Goal: Information Seeking & Learning: Learn about a topic

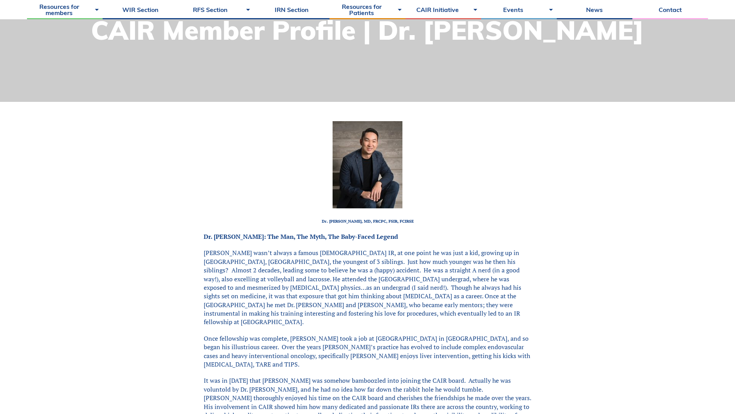
scroll to position [154, 0]
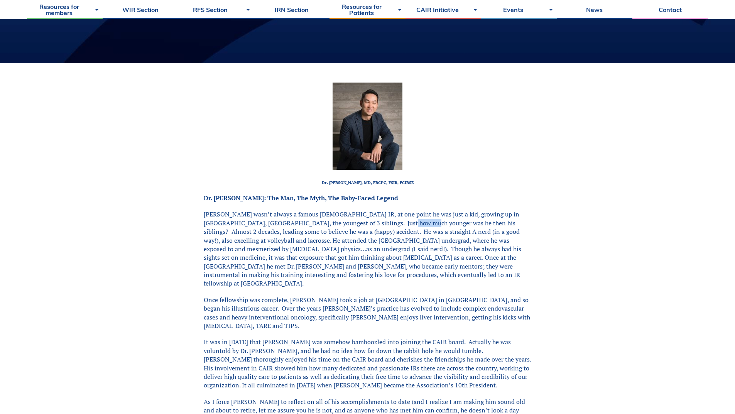
drag, startPoint x: 383, startPoint y: 225, endPoint x: 406, endPoint y: 225, distance: 22.8
click at [395, 225] on p "[PERSON_NAME] wasn’t always a famous [DEMOGRAPHIC_DATA] IR, at one point he was…" at bounding box center [368, 249] width 328 height 78
drag, startPoint x: 475, startPoint y: 223, endPoint x: 495, endPoint y: 222, distance: 20.5
click at [495, 222] on p "[PERSON_NAME] wasn’t always a famous [DEMOGRAPHIC_DATA] IR, at one point he was…" at bounding box center [368, 249] width 328 height 78
drag, startPoint x: 345, startPoint y: 241, endPoint x: 395, endPoint y: 243, distance: 50.2
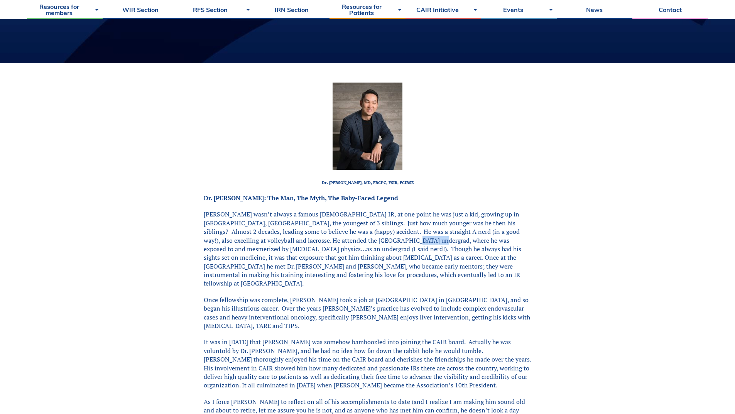
click at [369, 241] on p "[PERSON_NAME] wasn’t always a famous [DEMOGRAPHIC_DATA] IR, at one point he was…" at bounding box center [368, 249] width 328 height 78
drag, startPoint x: 313, startPoint y: 246, endPoint x: 371, endPoint y: 249, distance: 58.3
click at [363, 249] on p "[PERSON_NAME] wasn’t always a famous [DEMOGRAPHIC_DATA] IR, at one point he was…" at bounding box center [368, 249] width 328 height 78
drag, startPoint x: 318, startPoint y: 256, endPoint x: 363, endPoint y: 256, distance: 44.4
click at [363, 256] on p "[PERSON_NAME] wasn’t always a famous [DEMOGRAPHIC_DATA] IR, at one point he was…" at bounding box center [368, 249] width 328 height 78
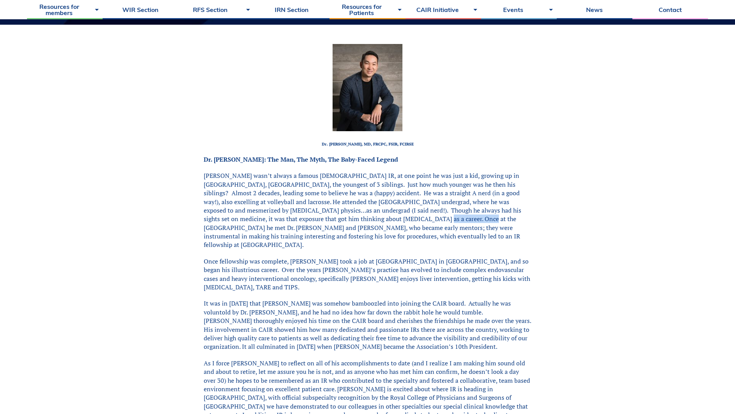
scroll to position [232, 0]
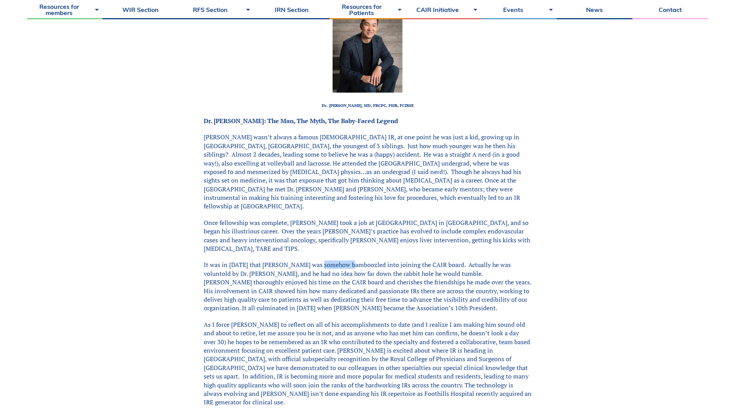
drag, startPoint x: 335, startPoint y: 250, endPoint x: 347, endPoint y: 250, distance: 12.4
click at [347, 261] on p "It was in [DATE] that [PERSON_NAME] was somehow bamboozled into joining the CAI…" at bounding box center [368, 287] width 328 height 52
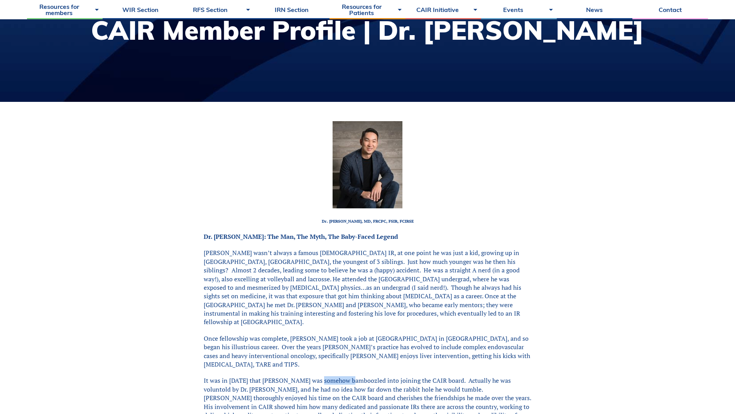
scroll to position [154, 0]
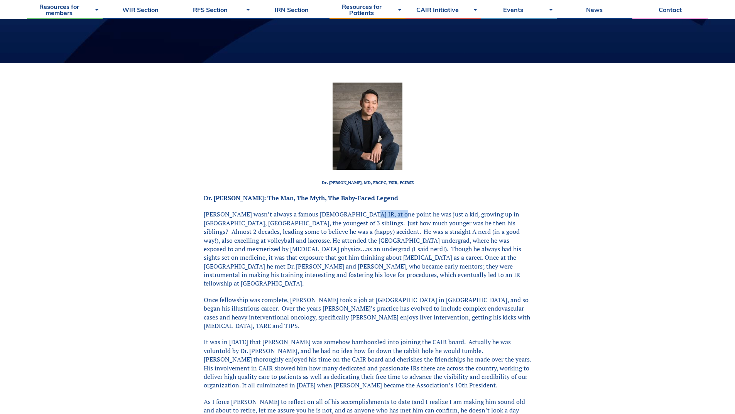
drag, startPoint x: 357, startPoint y: 212, endPoint x: 389, endPoint y: 215, distance: 31.4
click at [389, 215] on p "[PERSON_NAME] wasn’t always a famous [DEMOGRAPHIC_DATA] IR, at one point he was…" at bounding box center [368, 249] width 328 height 78
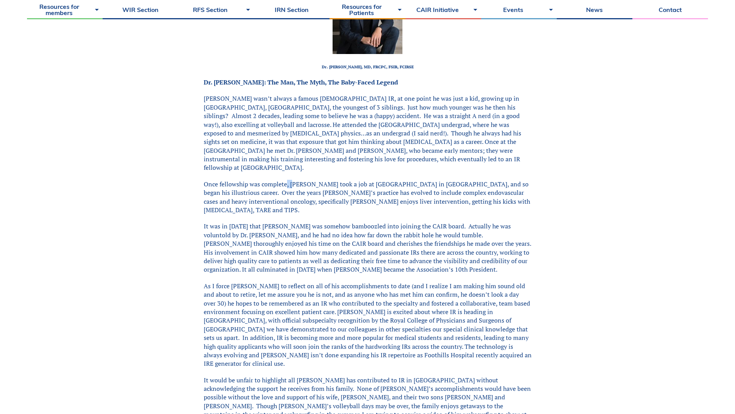
drag, startPoint x: 287, startPoint y: 177, endPoint x: 291, endPoint y: 176, distance: 3.9
click at [291, 180] on p "Once fellowship was complete, [PERSON_NAME] took a job at [GEOGRAPHIC_DATA] in …" at bounding box center [368, 197] width 328 height 35
drag, startPoint x: 377, startPoint y: 175, endPoint x: 403, endPoint y: 176, distance: 25.9
click at [403, 180] on p "Once fellowship was complete, [PERSON_NAME] took a job at [GEOGRAPHIC_DATA] in …" at bounding box center [368, 197] width 328 height 35
drag, startPoint x: 364, startPoint y: 210, endPoint x: 383, endPoint y: 210, distance: 18.5
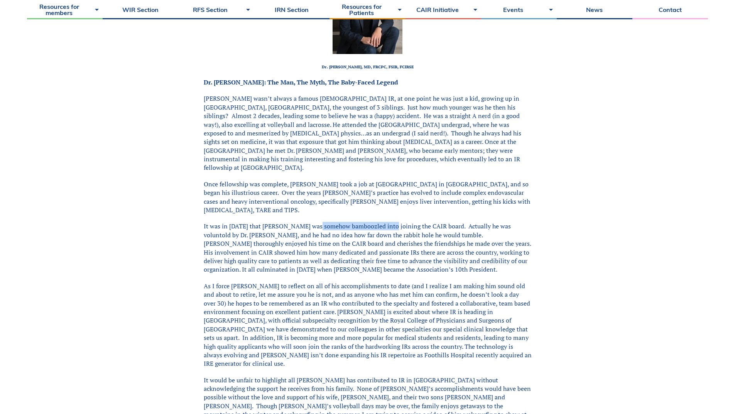
click at [383, 222] on p "It was in [DATE] that [PERSON_NAME] was somehow bamboozled into joining the CAI…" at bounding box center [368, 248] width 328 height 52
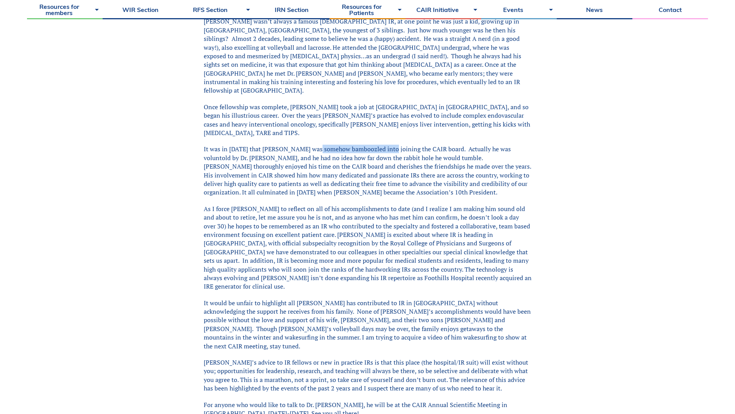
scroll to position [386, 0]
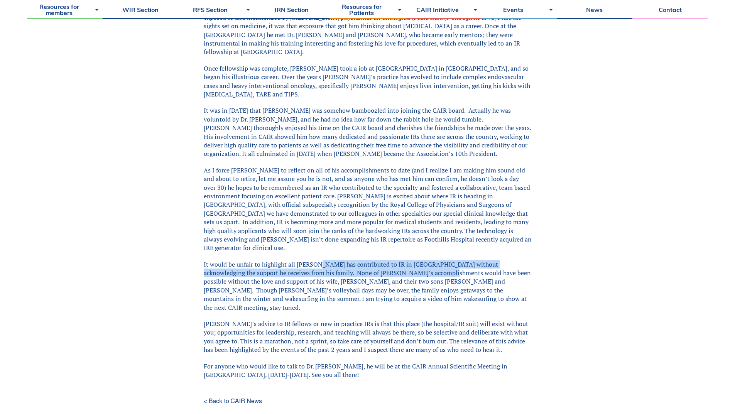
drag, startPoint x: 391, startPoint y: 244, endPoint x: 400, endPoint y: 244, distance: 9.3
click at [400, 260] on p "It would be unfair to highlight all [PERSON_NAME] has contributed to IR in [GEO…" at bounding box center [368, 286] width 328 height 52
